Goal: Check status: Check status

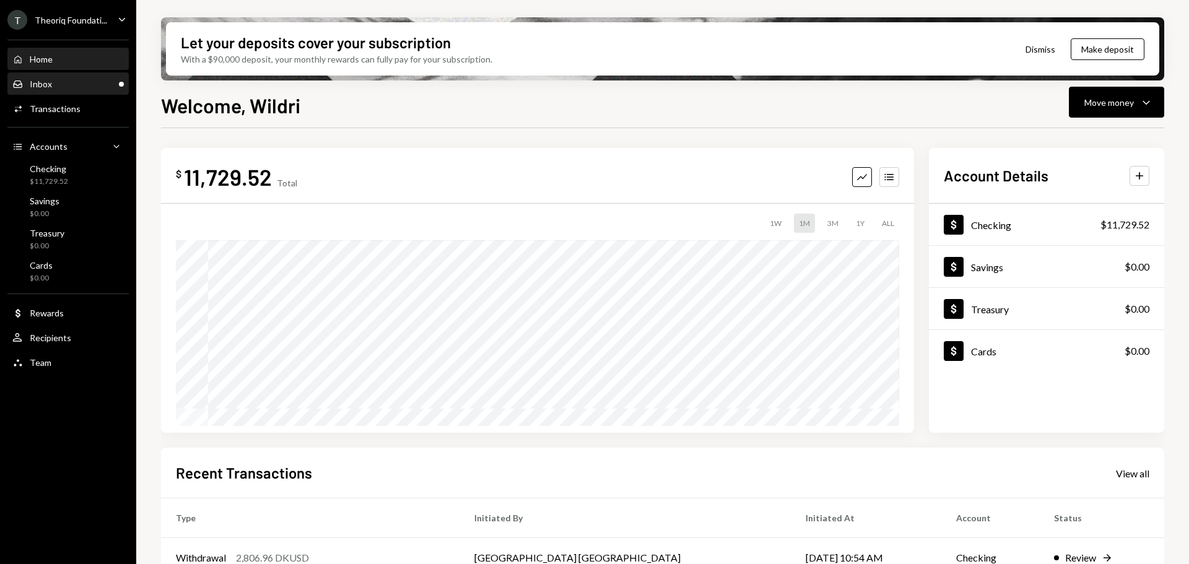
click at [84, 80] on div "Inbox Inbox" at bounding box center [67, 84] width 111 height 11
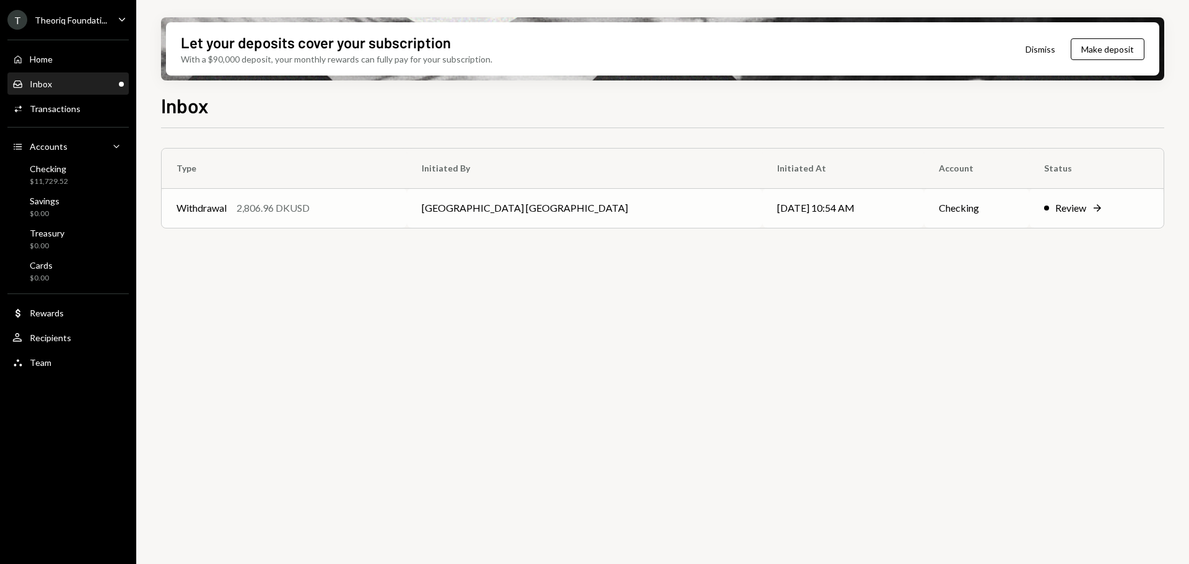
click at [563, 209] on td "[GEOGRAPHIC_DATA] [GEOGRAPHIC_DATA]" at bounding box center [584, 208] width 355 height 40
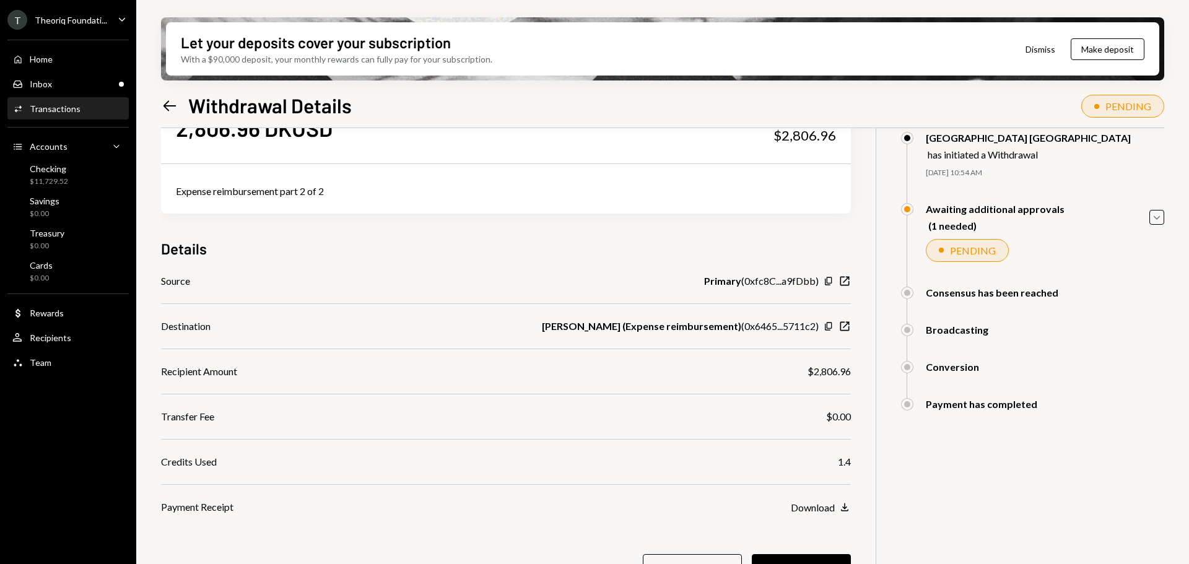
scroll to position [99, 0]
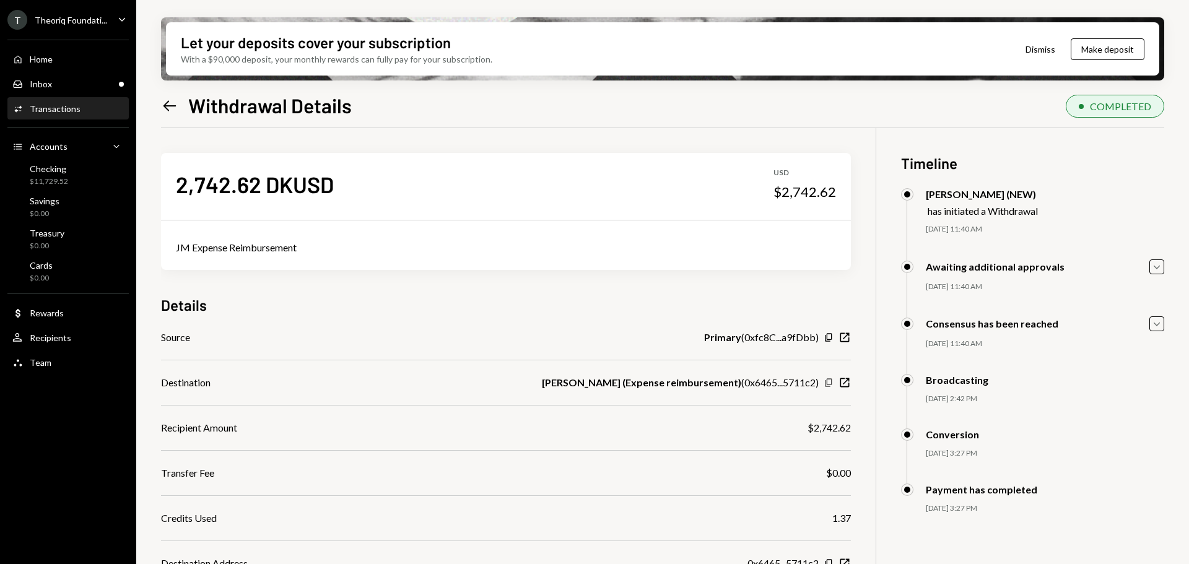
click at [826, 384] on icon "button" at bounding box center [828, 382] width 7 height 8
